Goal: Task Accomplishment & Management: Manage account settings

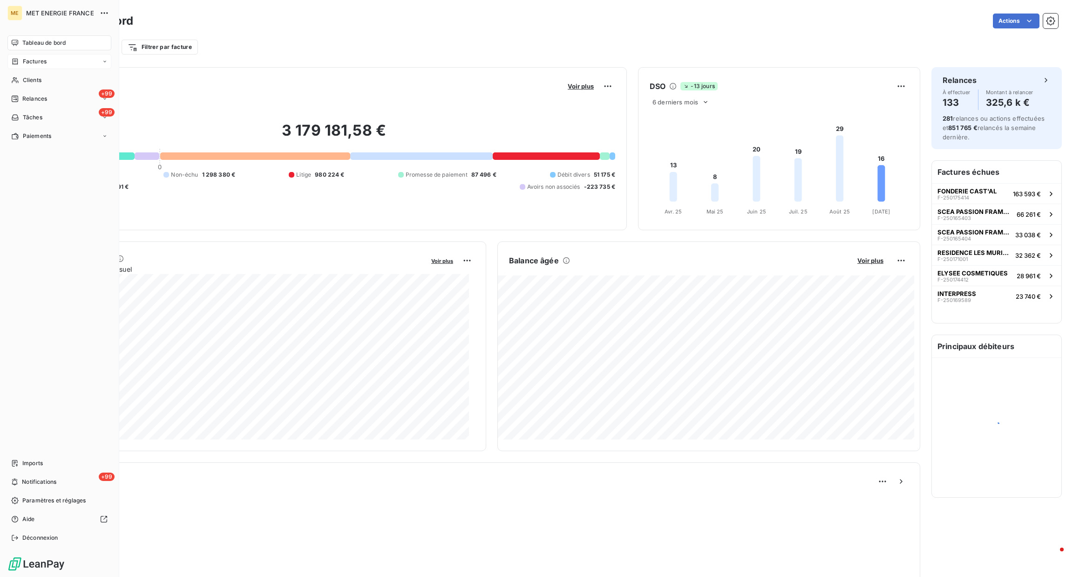
click at [31, 60] on span "Factures" at bounding box center [35, 61] width 24 height 8
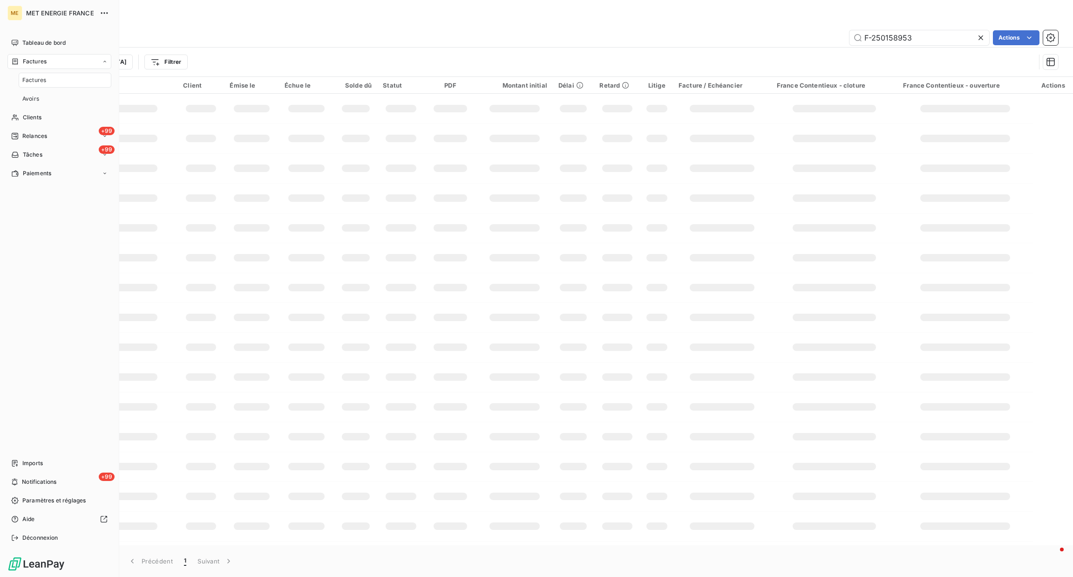
click at [38, 108] on nav "Tableau de bord Factures Factures Avoirs Clients +99 Relances +99 Tâches Paieme…" at bounding box center [59, 107] width 104 height 145
click at [41, 119] on span "Clients" at bounding box center [32, 117] width 19 height 8
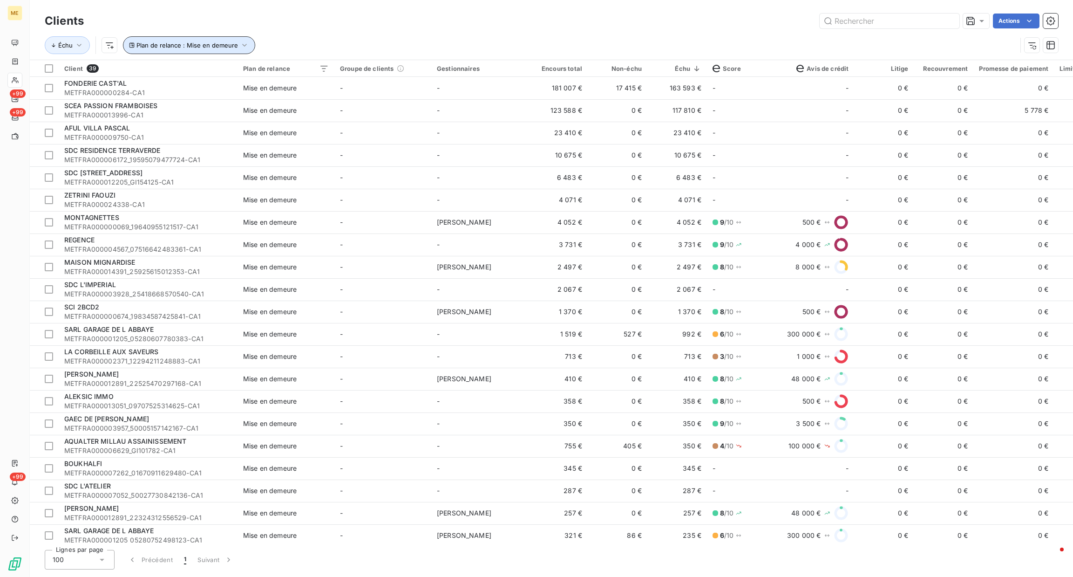
click at [166, 50] on button "Plan de relance : Mise en demeure" at bounding box center [189, 45] width 132 height 18
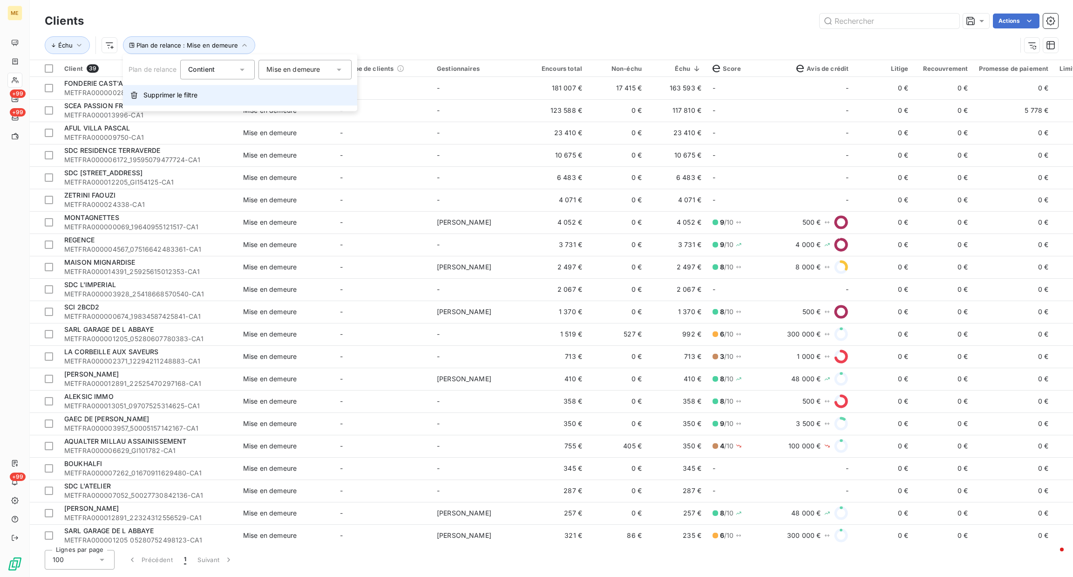
click at [193, 95] on span "Supprimer le filtre" at bounding box center [170, 94] width 54 height 9
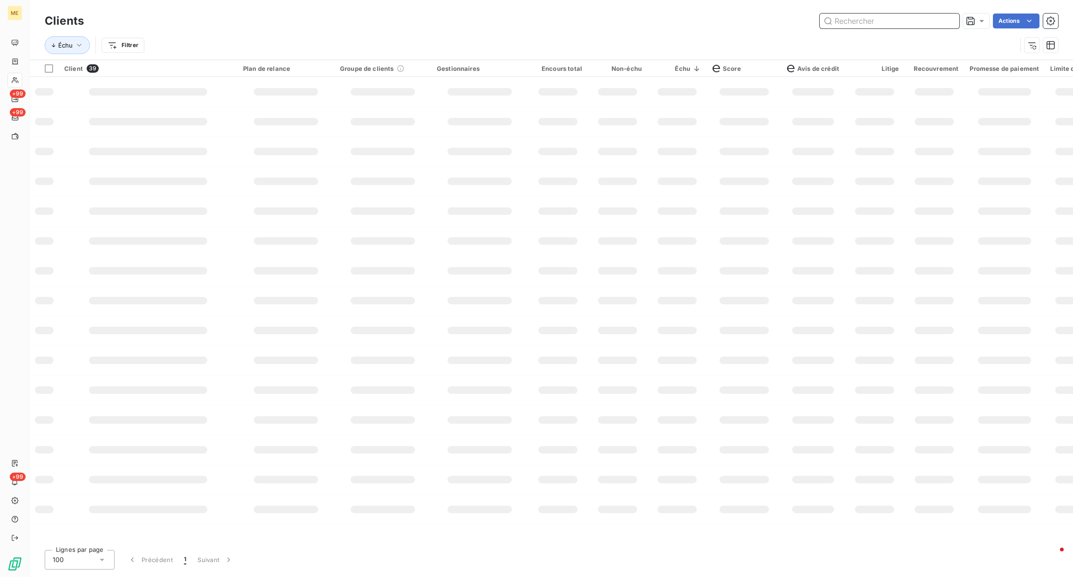
click at [888, 22] on input "text" at bounding box center [890, 21] width 140 height 15
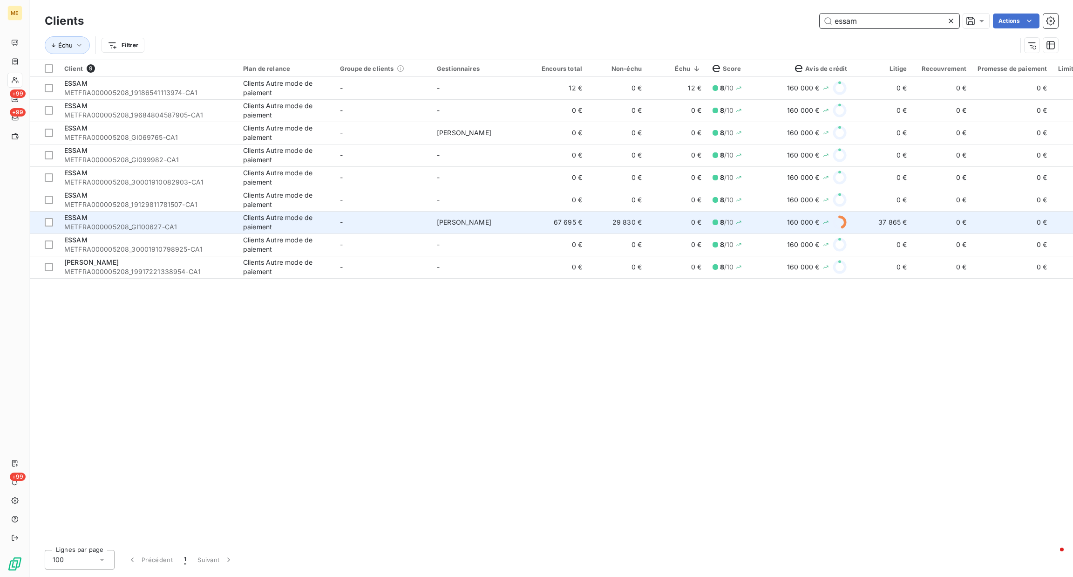
type input "essam"
click at [627, 224] on td "29 830 €" at bounding box center [618, 222] width 60 height 22
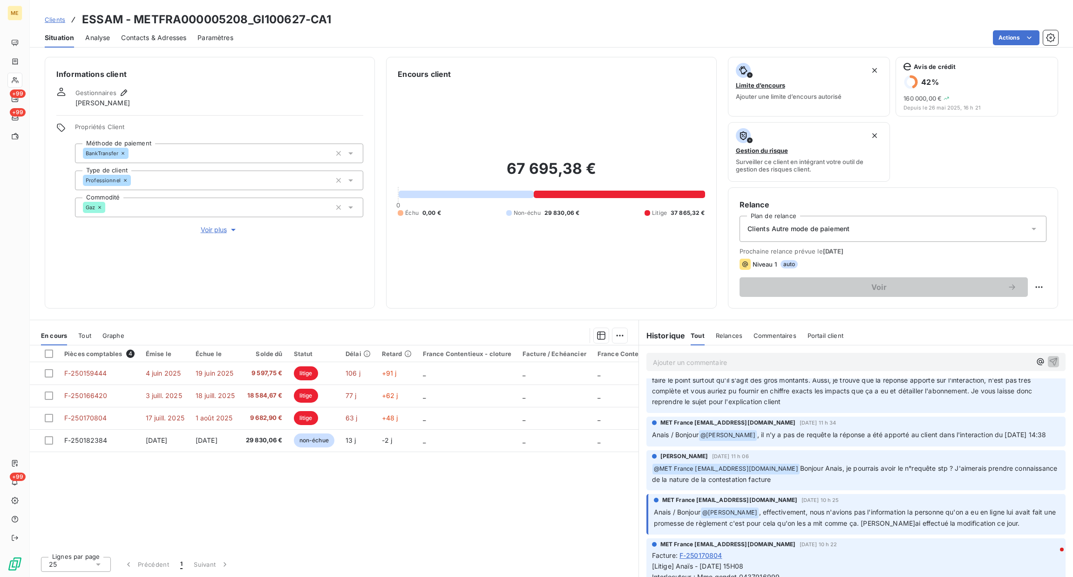
scroll to position [70, 0]
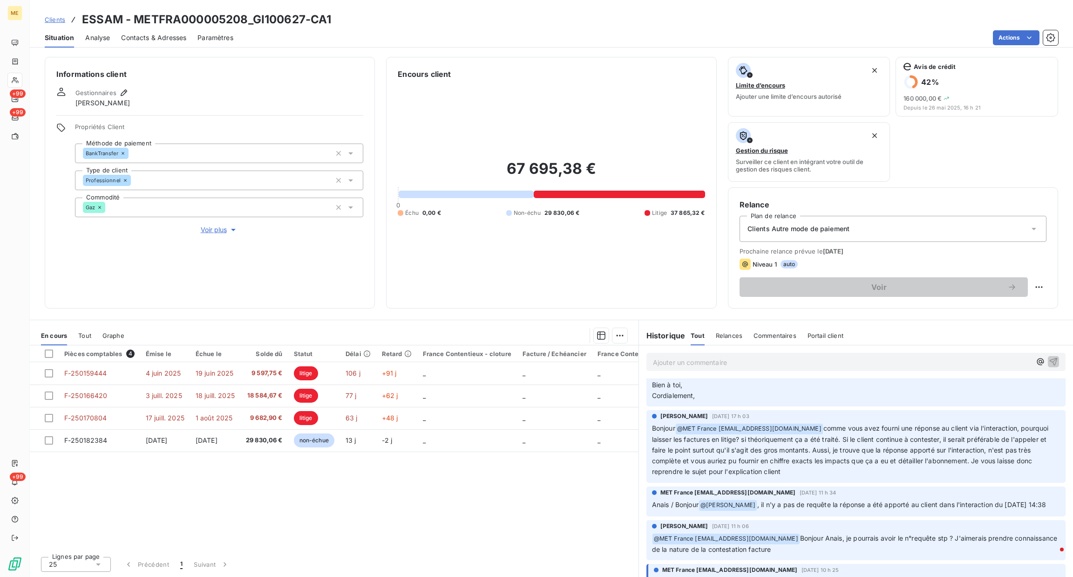
drag, startPoint x: 730, startPoint y: 434, endPoint x: 563, endPoint y: 479, distance: 173.1
click at [563, 479] on div "Pièces comptables 4 Émise le Échue le Solde dû Statut Délai Retard France Conte…" at bounding box center [334, 447] width 609 height 204
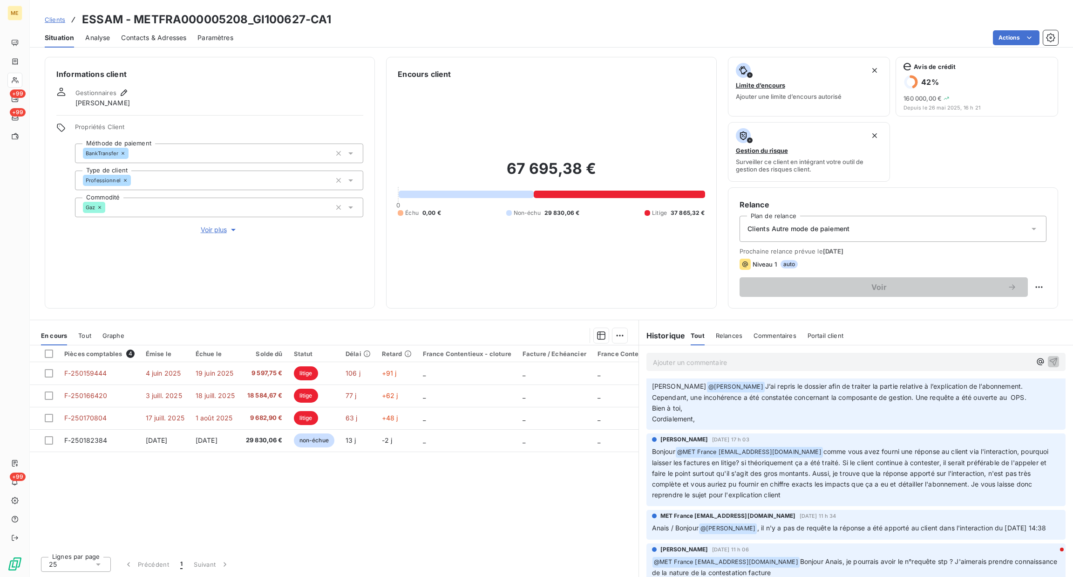
scroll to position [0, 0]
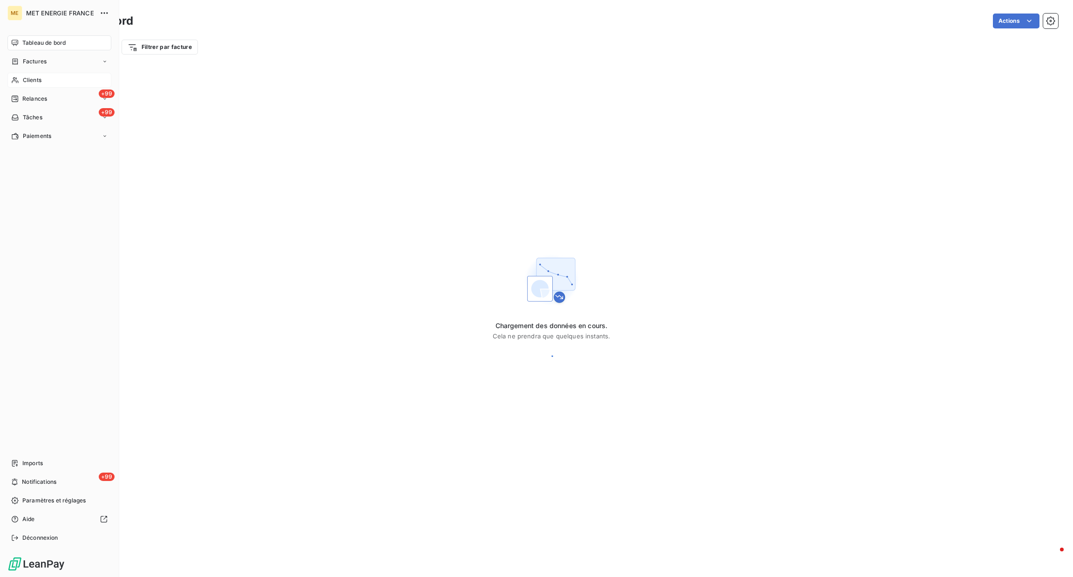
click at [43, 81] on div "Clients" at bounding box center [59, 80] width 104 height 15
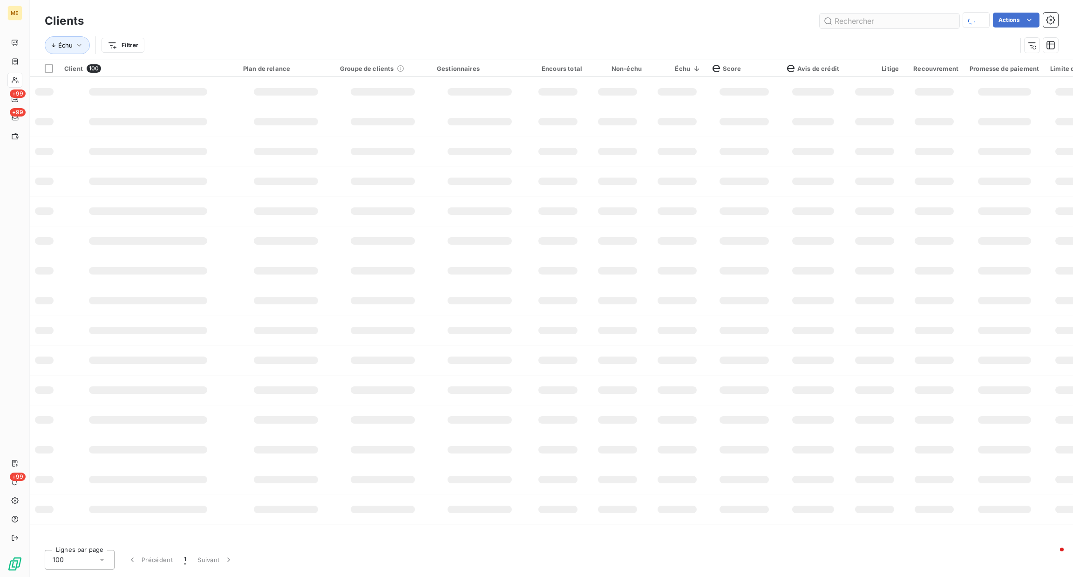
click at [862, 27] on input "text" at bounding box center [890, 21] width 140 height 15
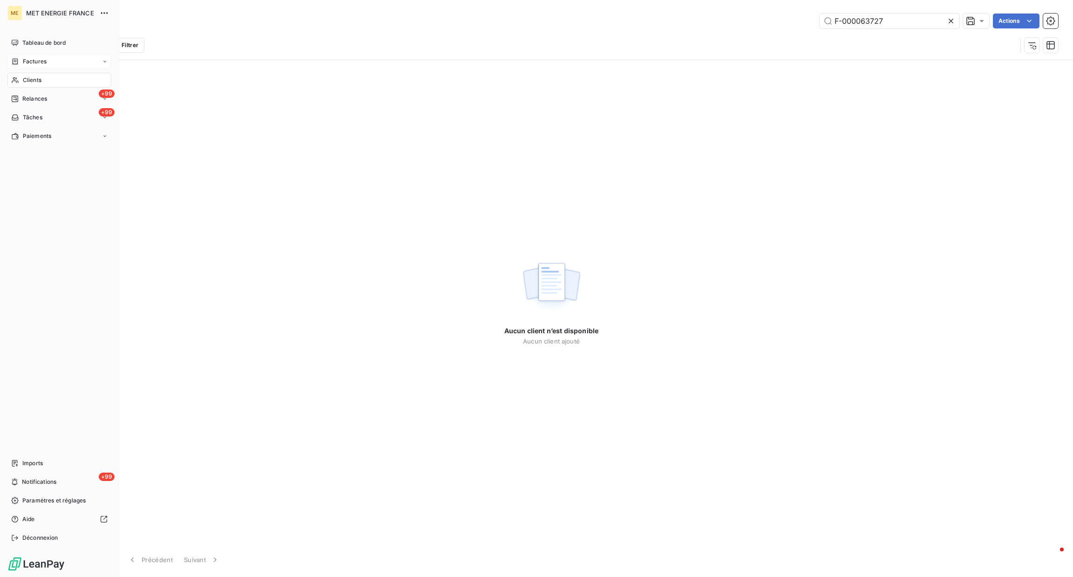
type input "F-000063727"
click at [44, 61] on span "Factures" at bounding box center [35, 61] width 24 height 8
click at [47, 75] on div "Factures" at bounding box center [65, 80] width 93 height 15
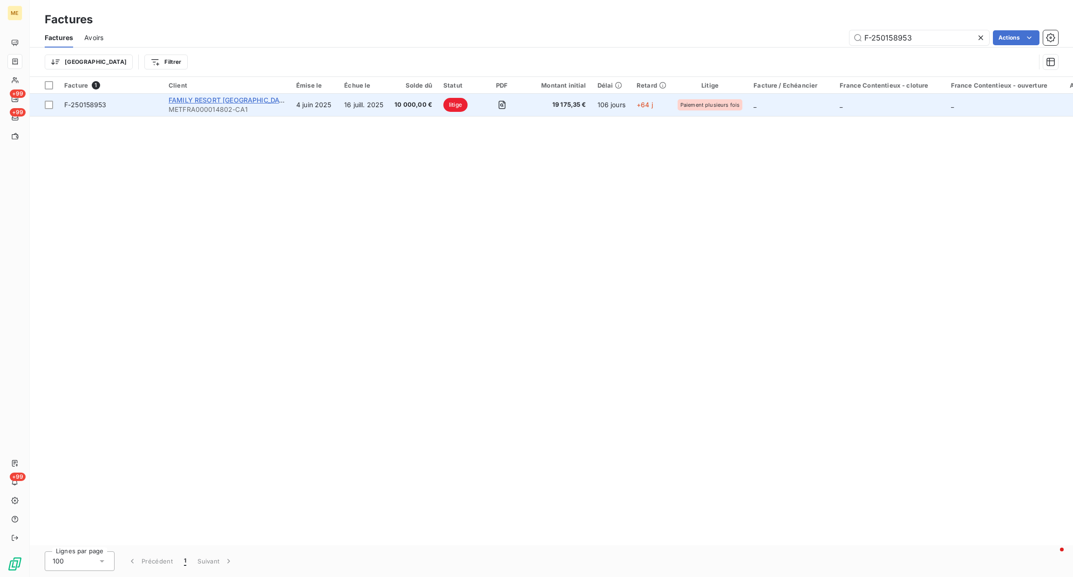
click at [226, 100] on span "FAMILY RESORT [GEOGRAPHIC_DATA]" at bounding box center [230, 100] width 122 height 8
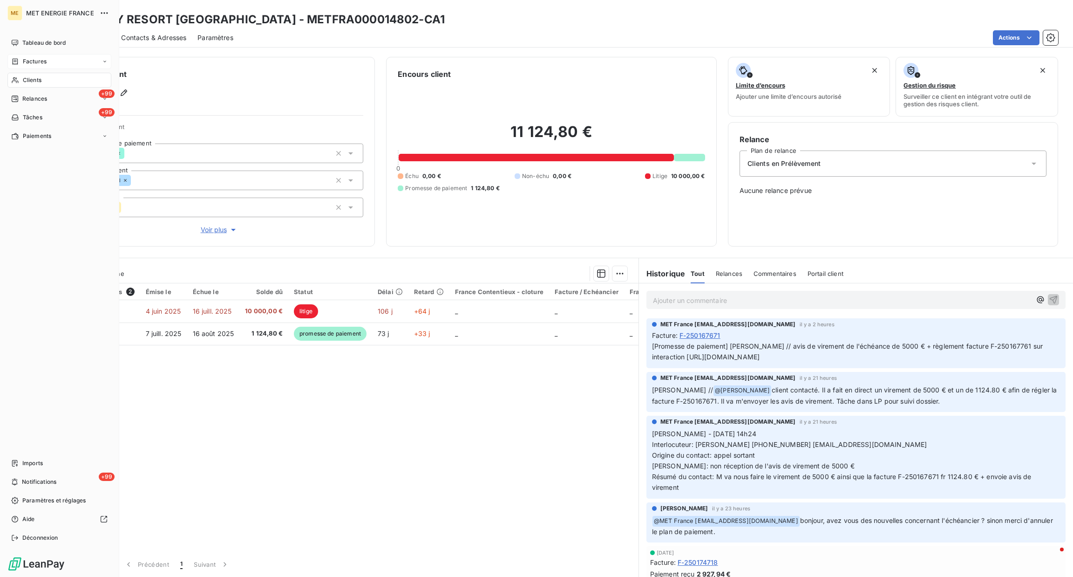
click at [40, 61] on span "Factures" at bounding box center [35, 61] width 24 height 8
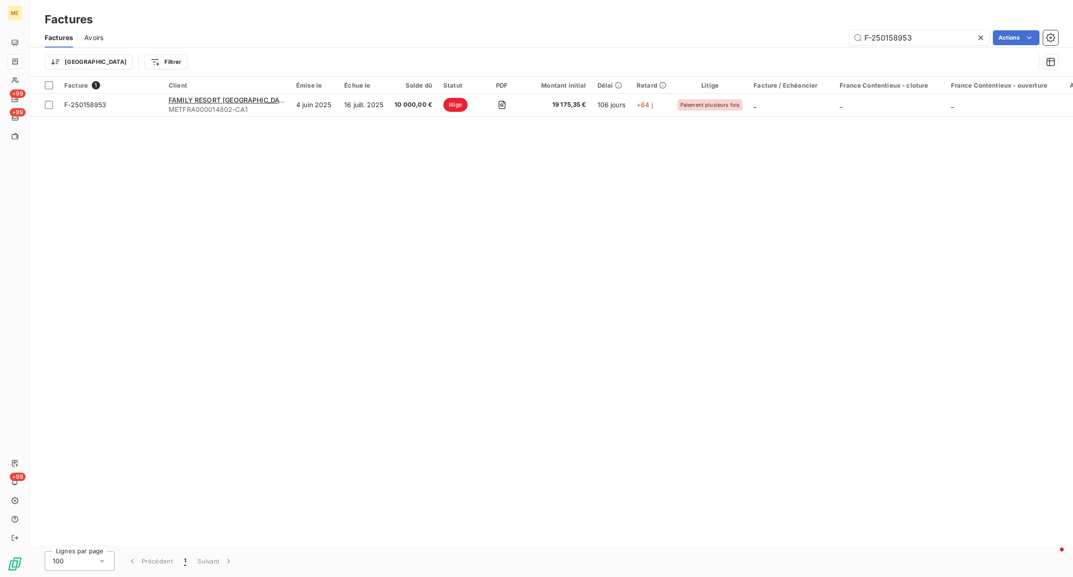
drag, startPoint x: 922, startPoint y: 36, endPoint x: 625, endPoint y: 36, distance: 296.7
click at [748, 36] on div "F-250158953 Actions" at bounding box center [587, 37] width 944 height 15
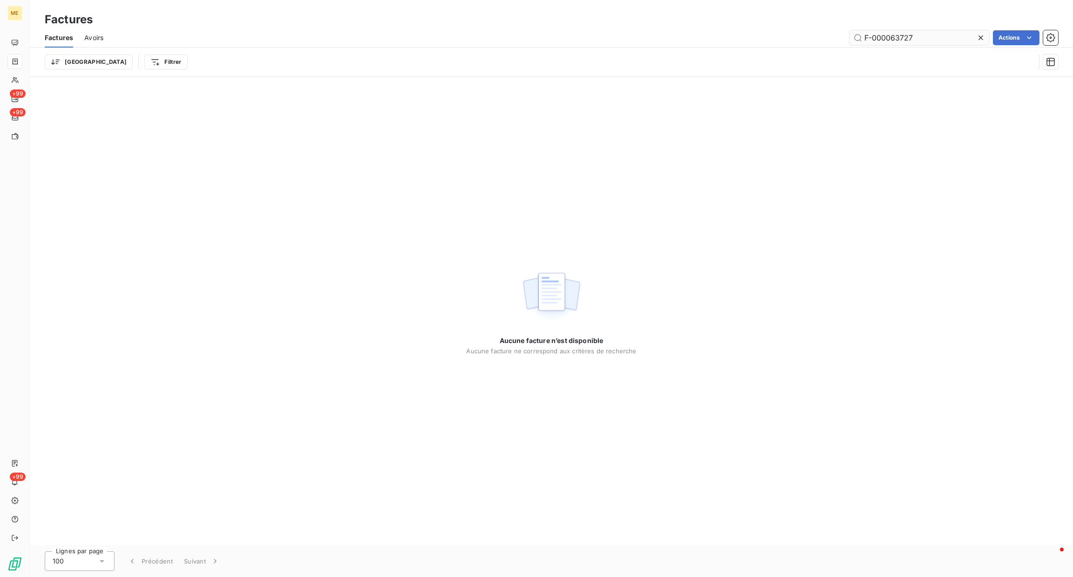
click at [864, 45] on div "Factures Avoirs F-000063727 Actions" at bounding box center [551, 38] width 1043 height 20
click at [865, 43] on input "F-000063727" at bounding box center [920, 37] width 140 height 15
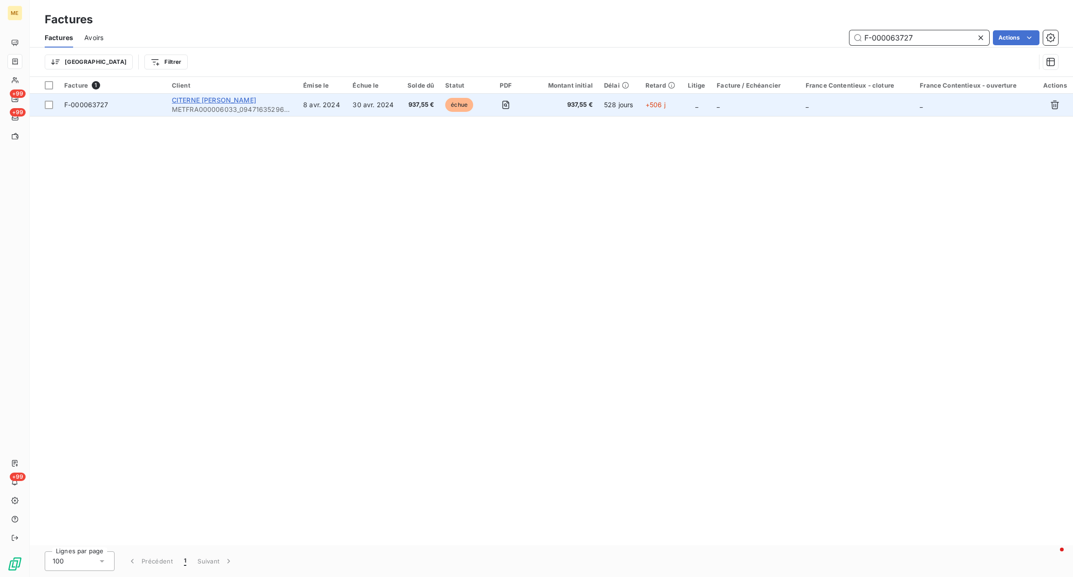
type input "F-000063727"
click at [242, 102] on span "CITERNE PINAULT ELODIE" at bounding box center [214, 100] width 84 height 8
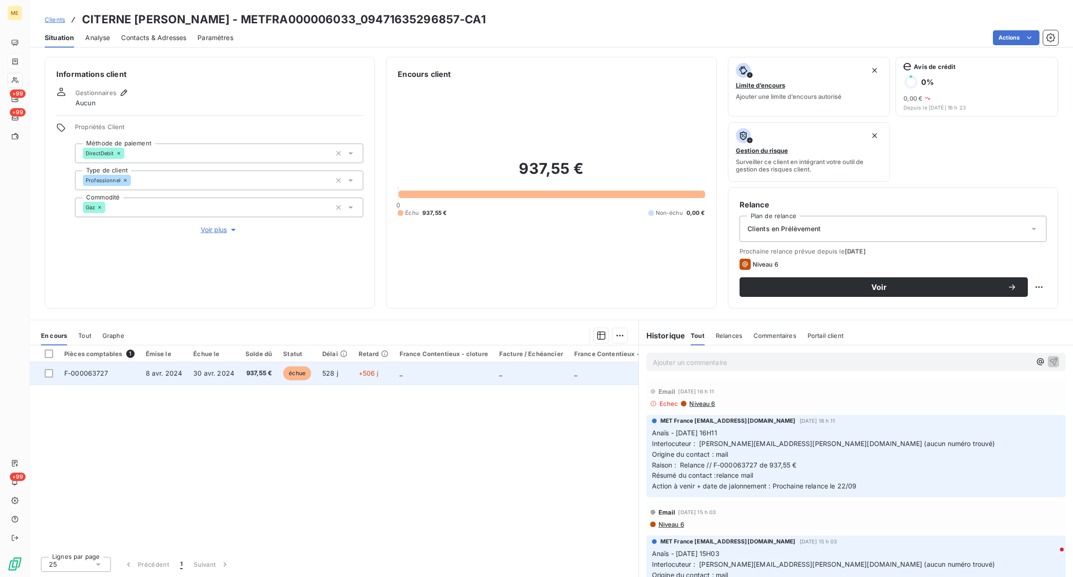
click at [256, 364] on td "937,55 €" at bounding box center [259, 373] width 38 height 22
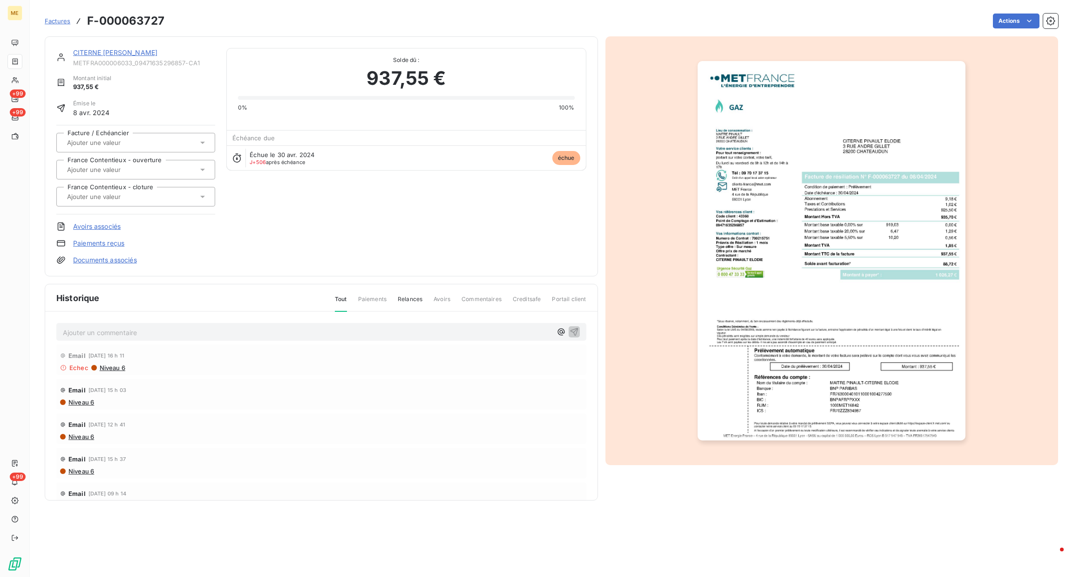
click at [944, 255] on img "button" at bounding box center [832, 250] width 268 height 379
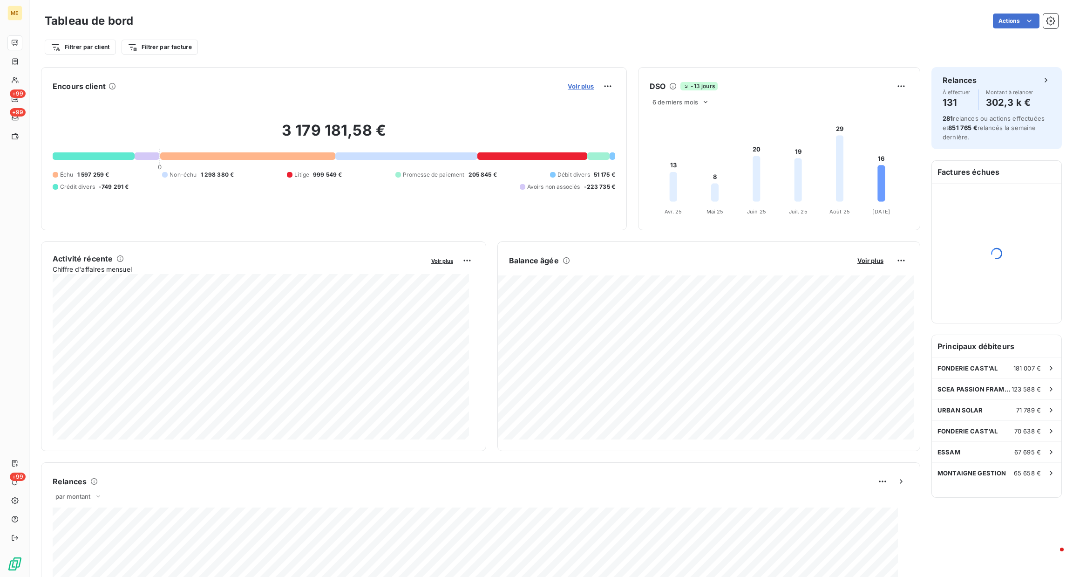
click at [580, 87] on span "Voir plus" at bounding box center [581, 85] width 26 height 7
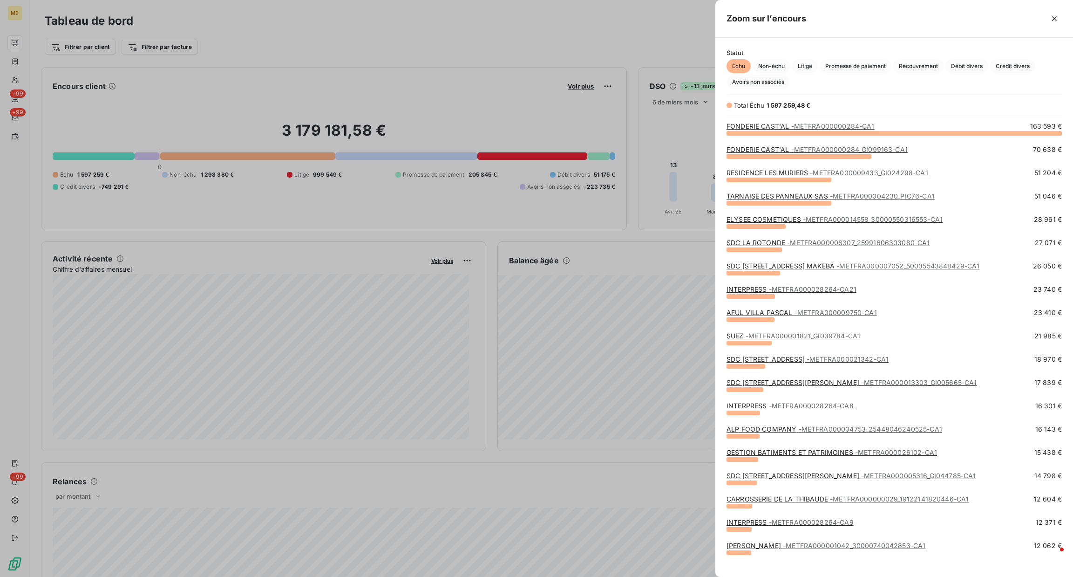
scroll to position [434, 347]
click at [848, 72] on span "Promesse de paiement" at bounding box center [856, 66] width 72 height 14
